Goal: Information Seeking & Learning: Learn about a topic

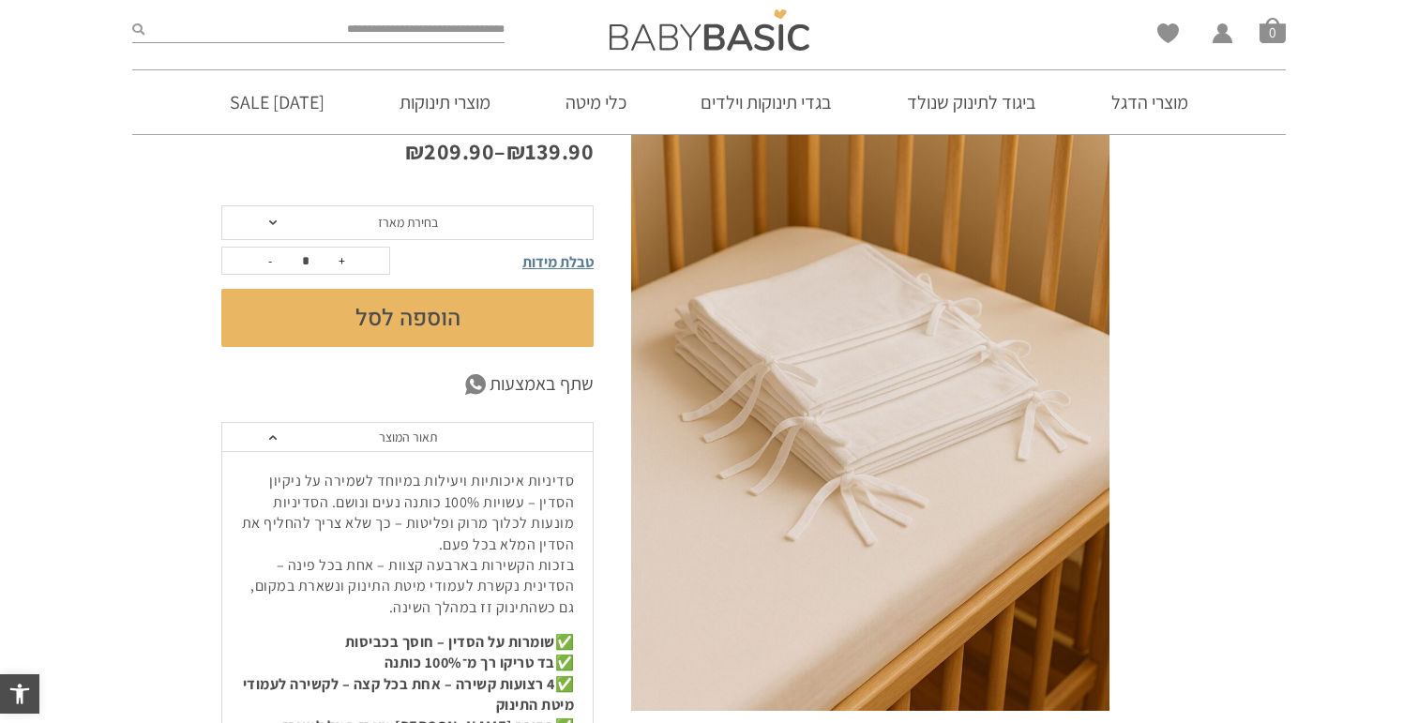
scroll to position [213, 0]
click at [288, 479] on p "סדיניות איכותיות ויעילות במיוחד לשמירה על ניקיון הסדין – עשויות 100% כותנה נעים…" at bounding box center [407, 543] width 333 height 147
click at [272, 493] on p "סדיניות איכותיות ויעילות במיוחד לשמירה על ניקיון הסדין – עשויות 100% כותנה נעים…" at bounding box center [407, 543] width 333 height 147
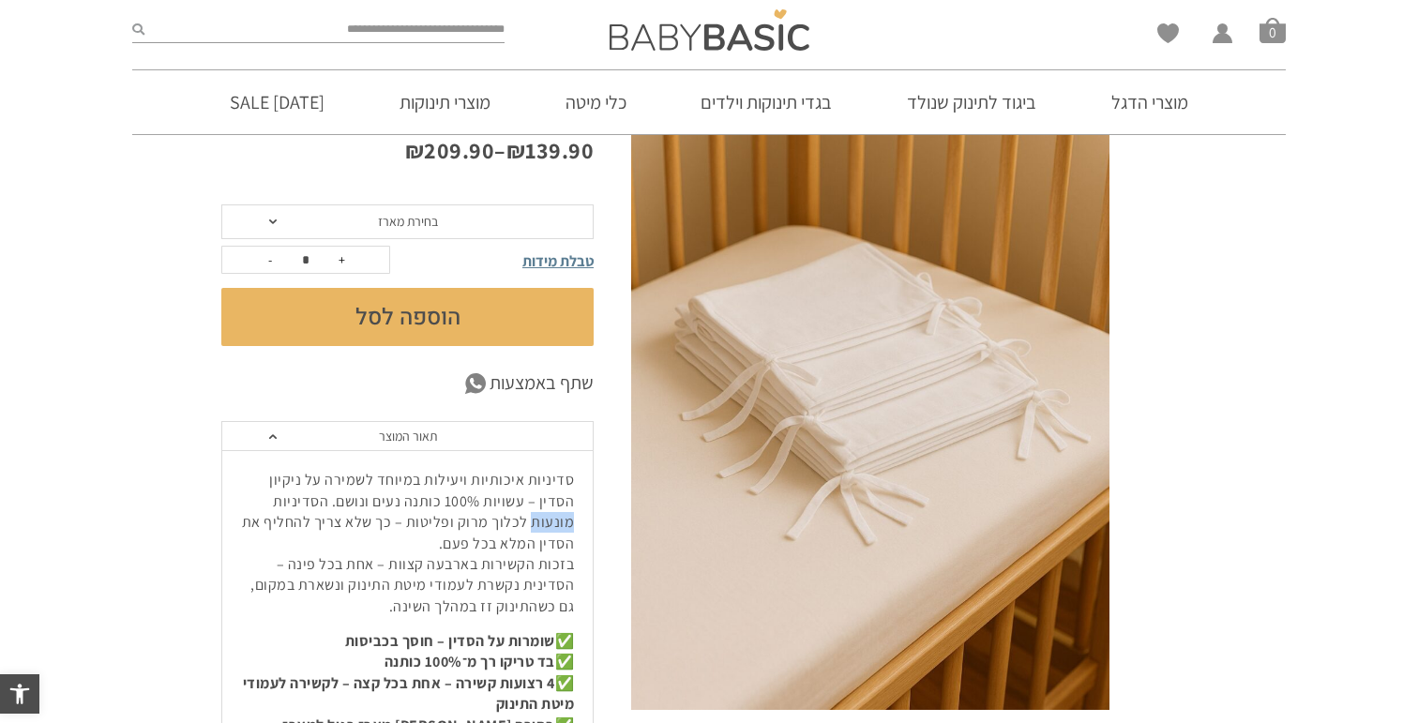
scroll to position [0, 0]
click at [369, 512] on p "סדיניות איכותיות ויעילות במיוחד לשמירה על ניקיון הסדין – עשויות 100% כותנה נעים…" at bounding box center [407, 543] width 333 height 147
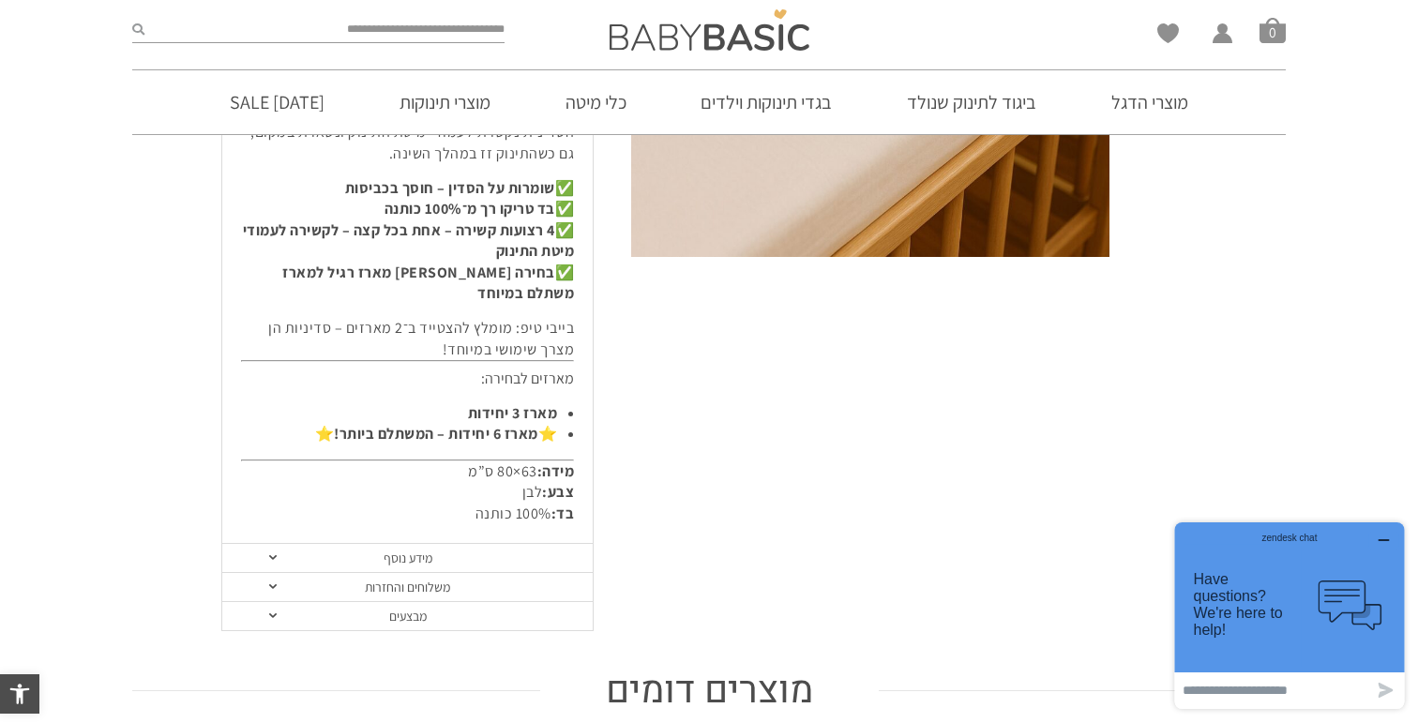
scroll to position [667, 0]
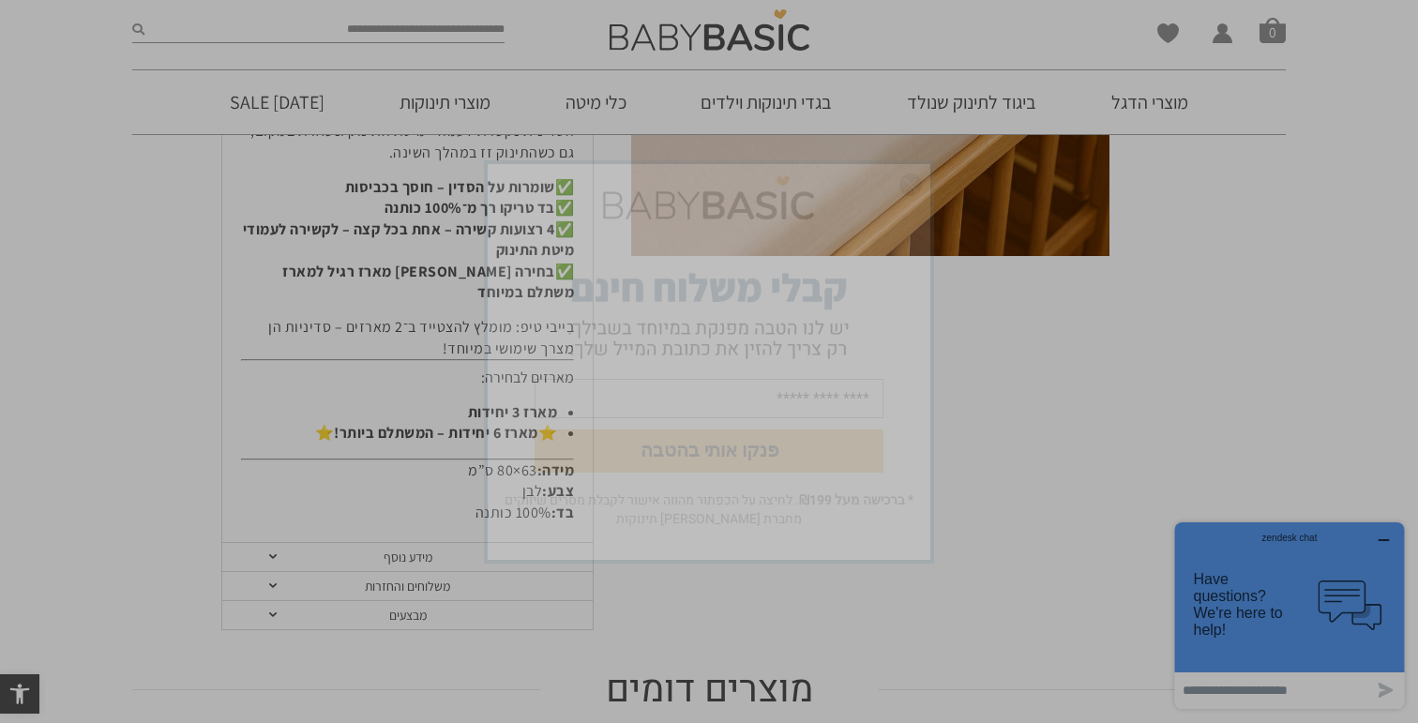
click at [915, 189] on img "סגור" at bounding box center [910, 184] width 23 height 23
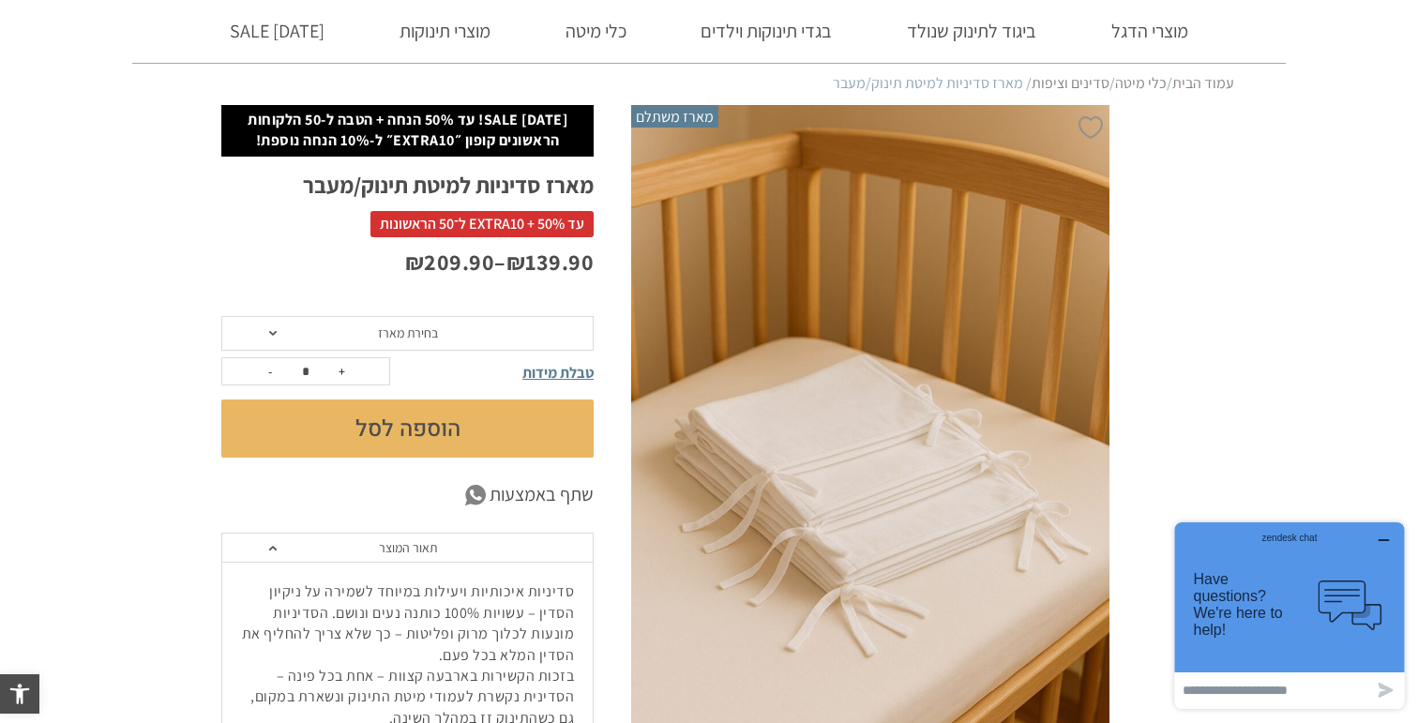
scroll to position [0, 0]
